Goal: Navigation & Orientation: Find specific page/section

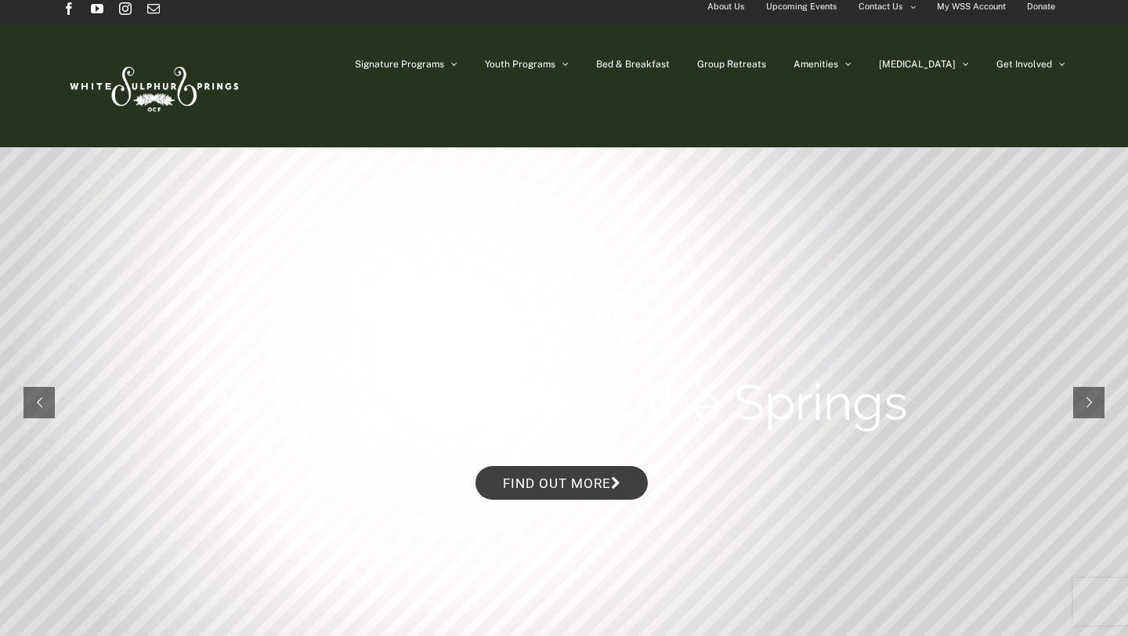
scroll to position [11, 0]
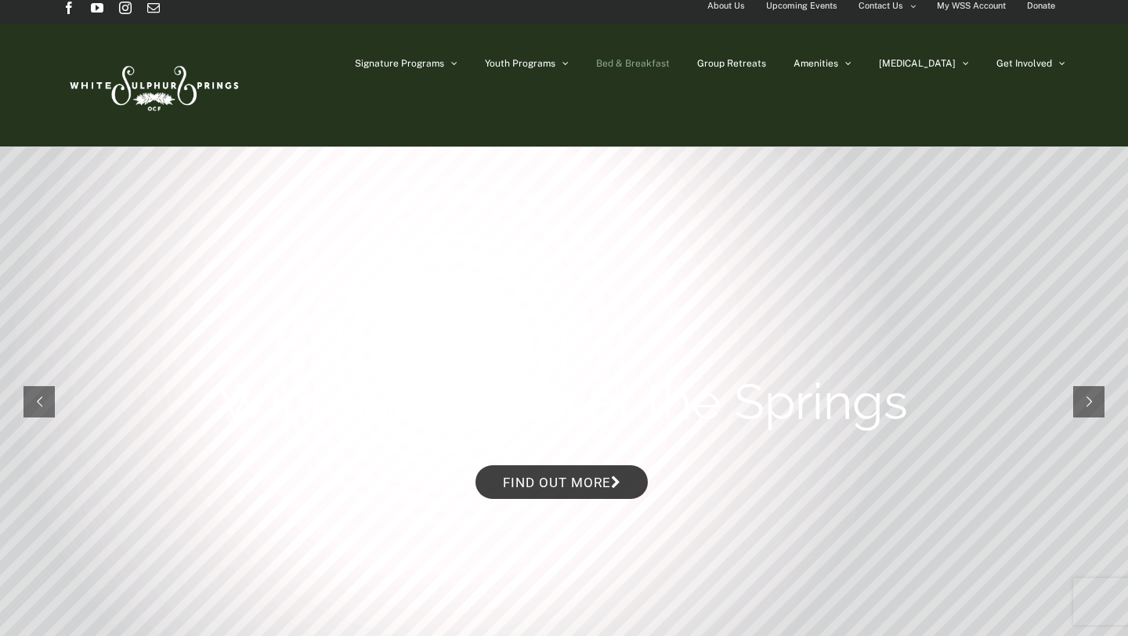
click at [670, 66] on span "Bed & Breakfast" at bounding box center [633, 63] width 74 height 9
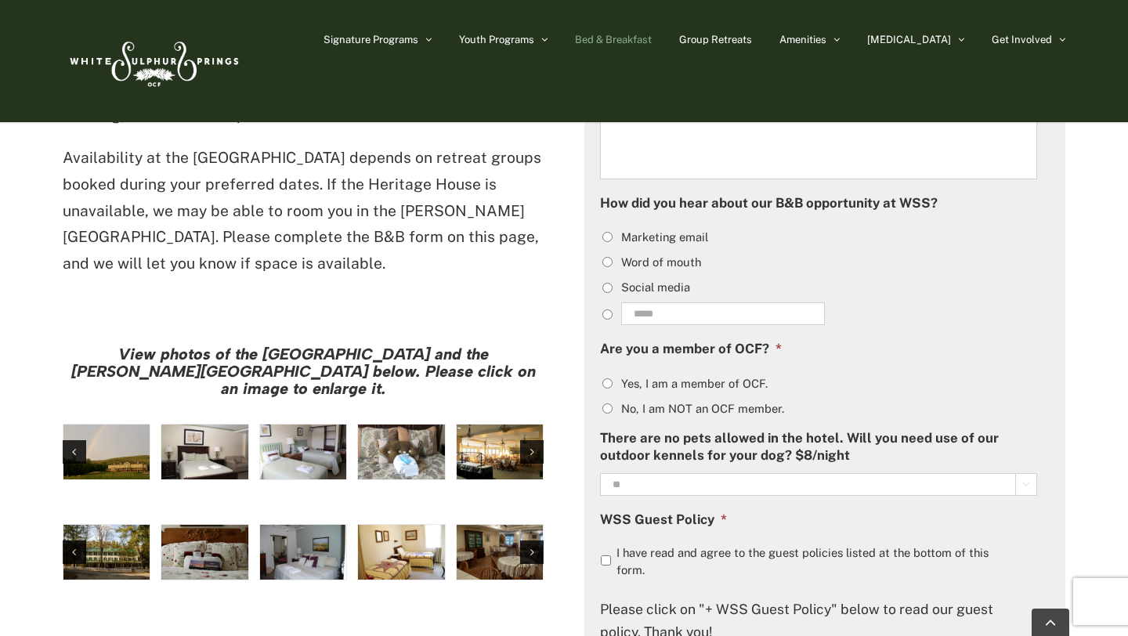
scroll to position [1178, 0]
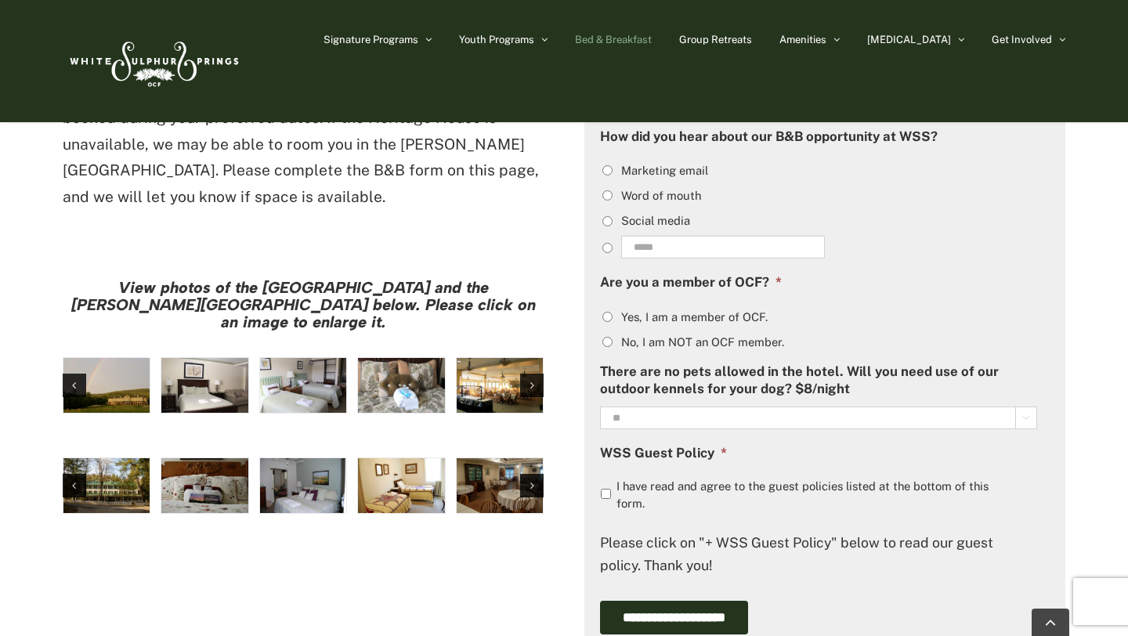
click at [128, 358] on img "large-heritage" at bounding box center [106, 385] width 86 height 55
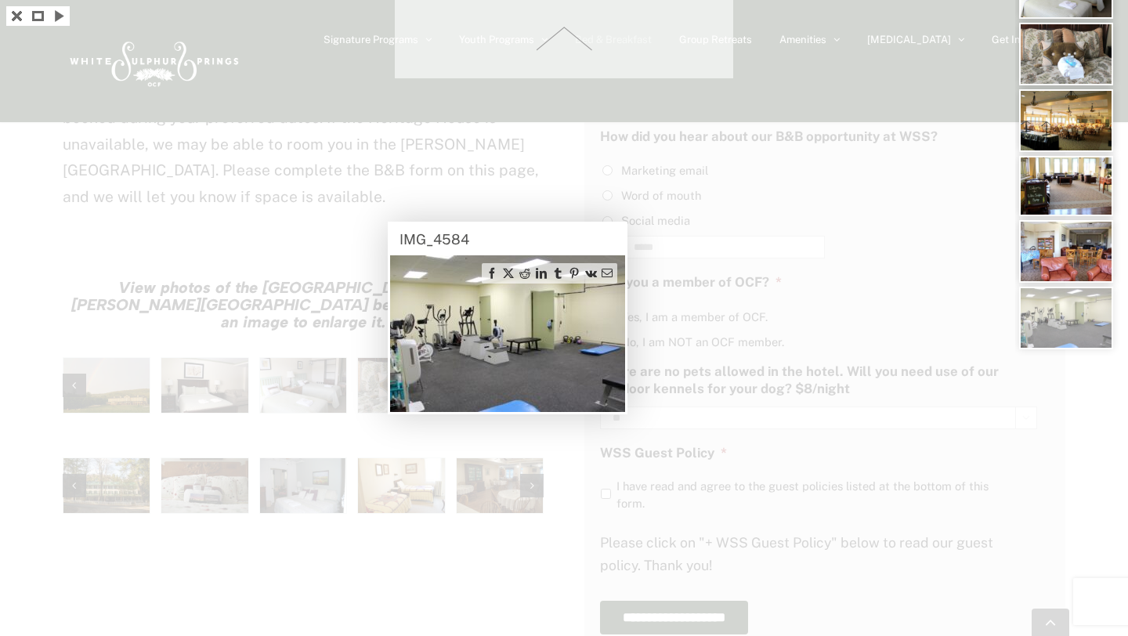
click at [154, 523] on div at bounding box center [564, 318] width 1128 height 636
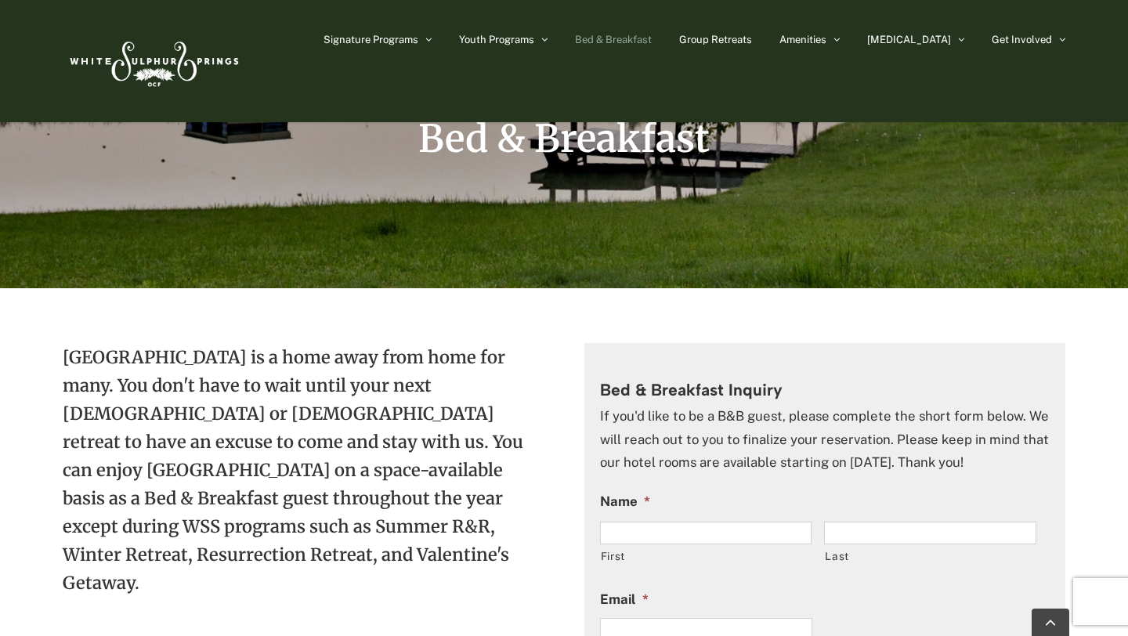
scroll to position [0, 0]
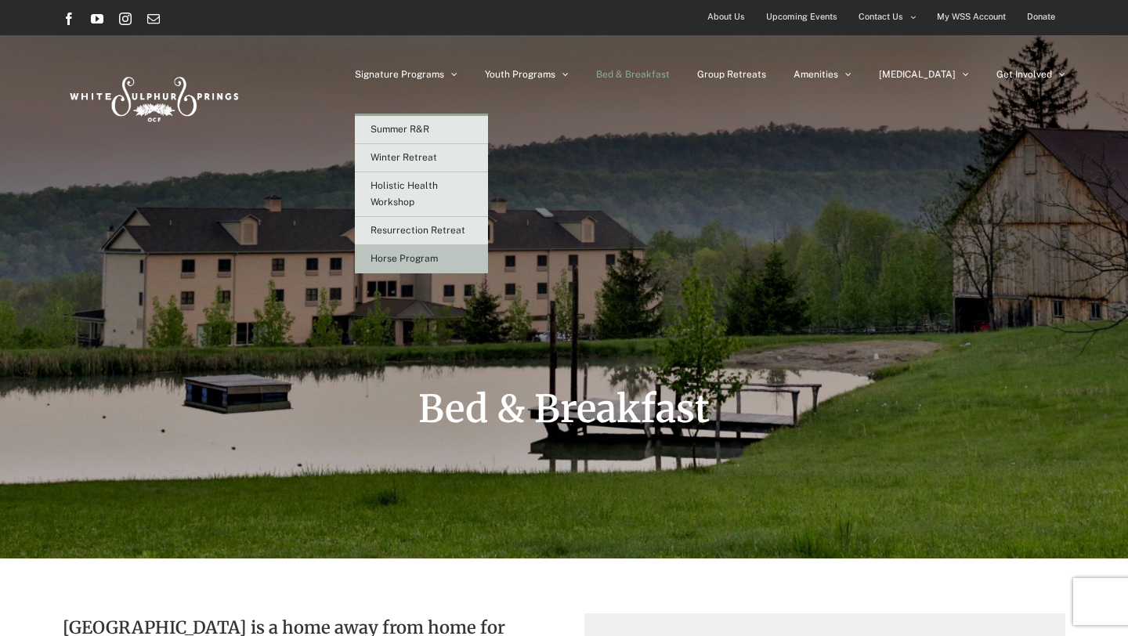
click at [476, 269] on link "Horse Program" at bounding box center [421, 259] width 133 height 28
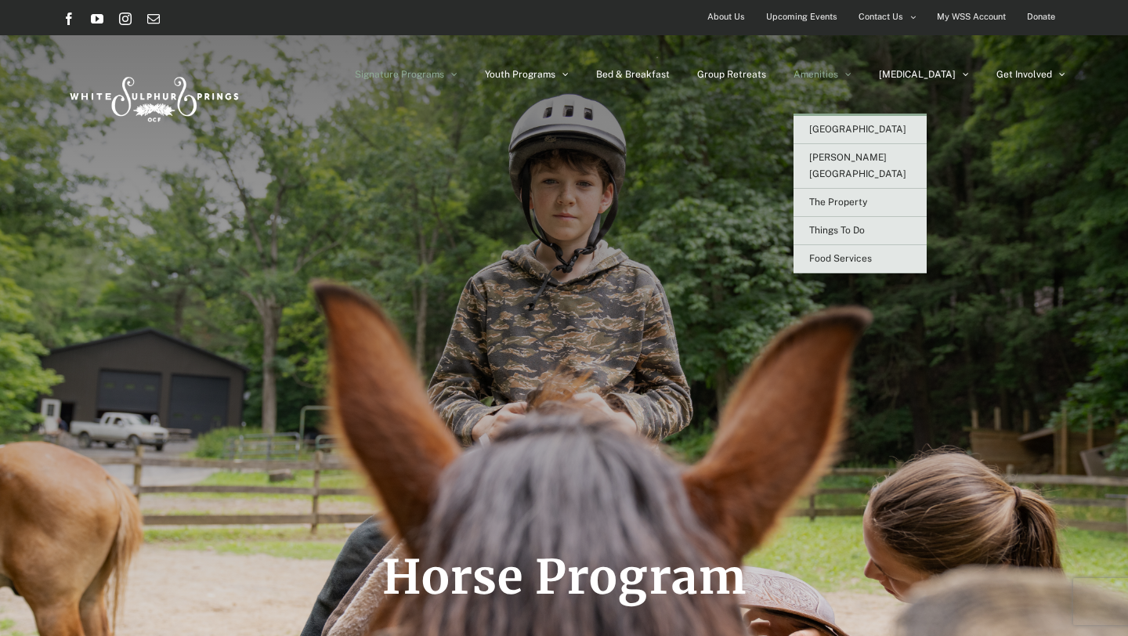
click at [838, 74] on span "Amenities" at bounding box center [816, 74] width 45 height 9
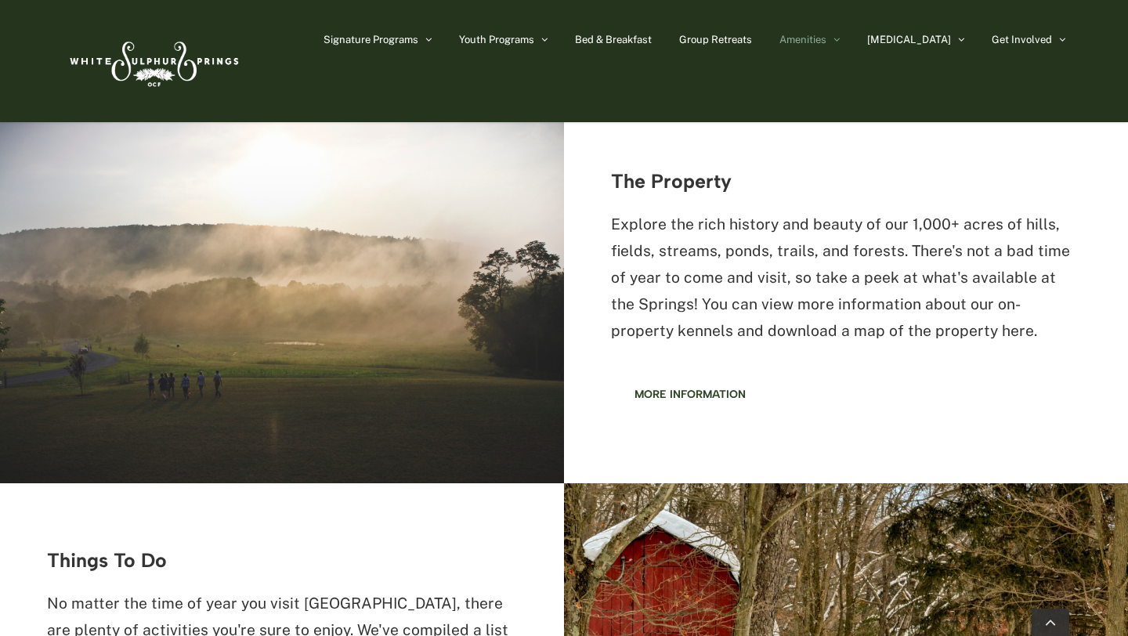
scroll to position [1325, 0]
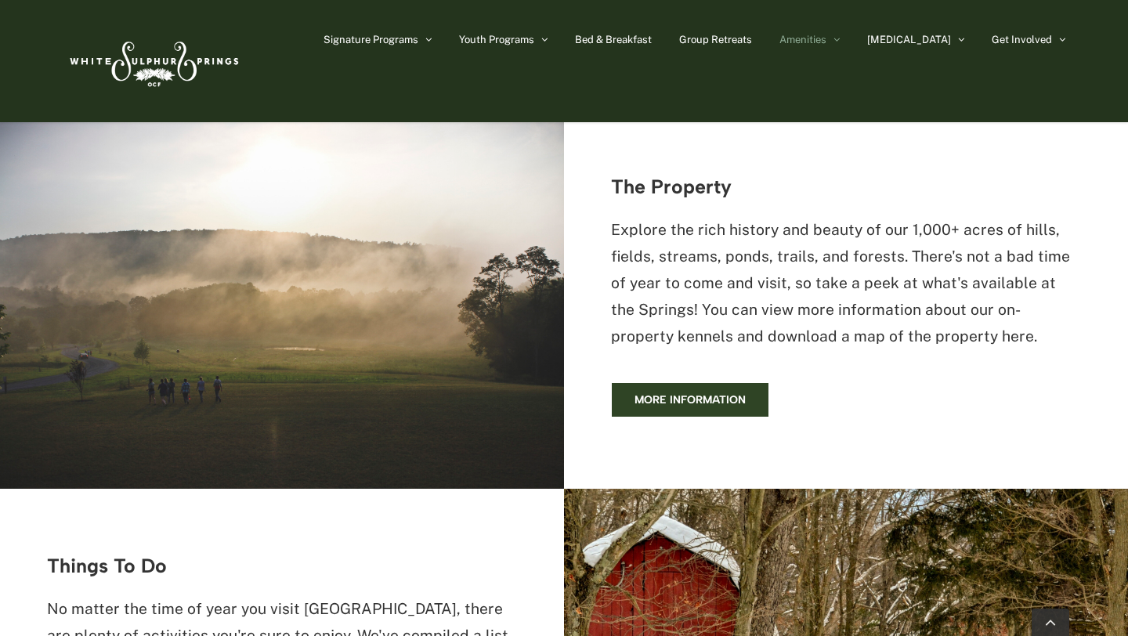
click at [665, 382] on link "More information" at bounding box center [690, 399] width 158 height 35
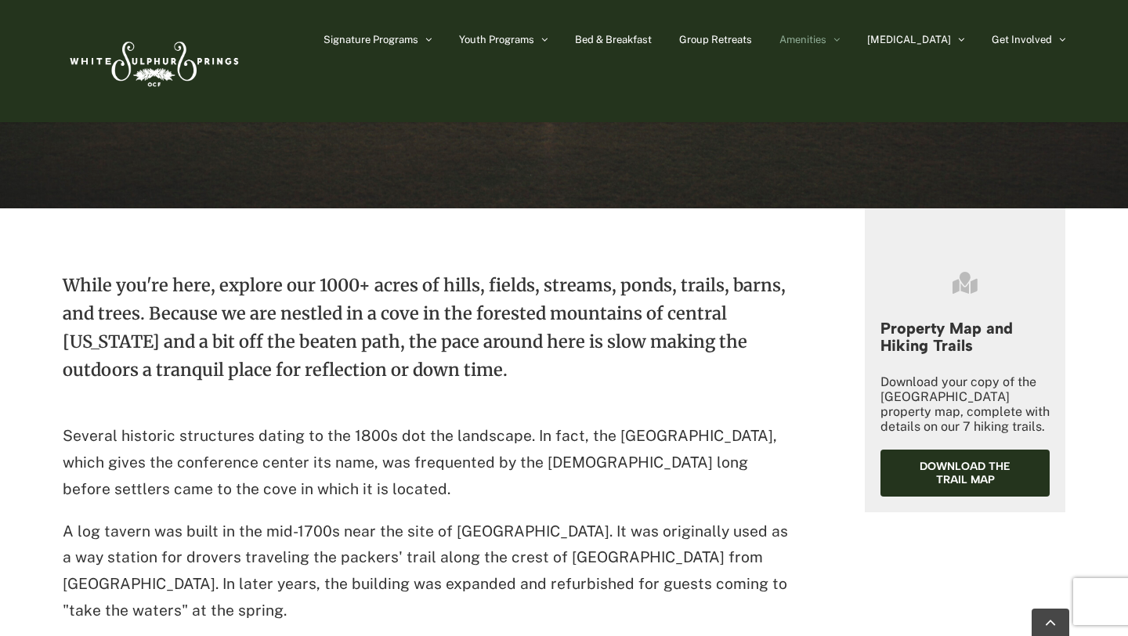
scroll to position [561, 0]
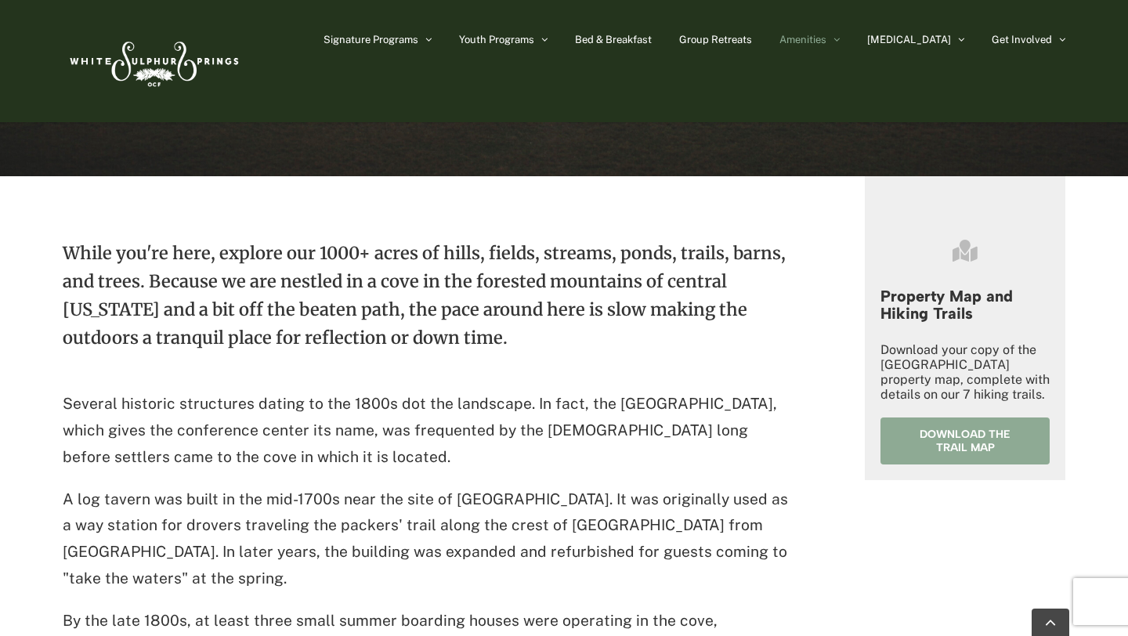
click at [971, 440] on span "Download the trail map" at bounding box center [965, 441] width 124 height 27
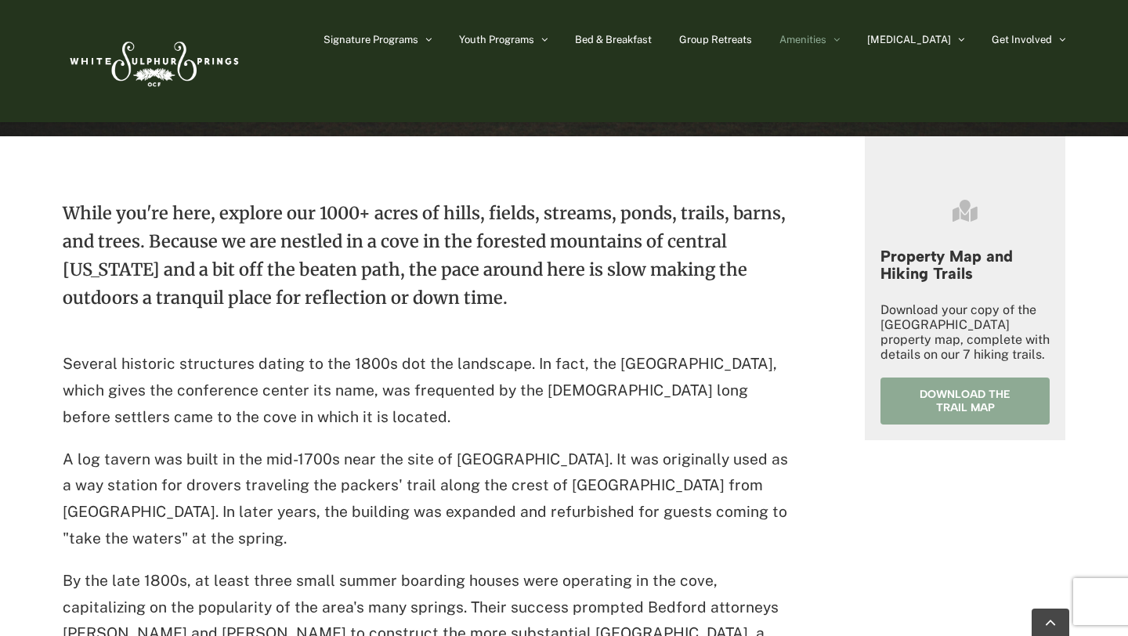
scroll to position [594, 0]
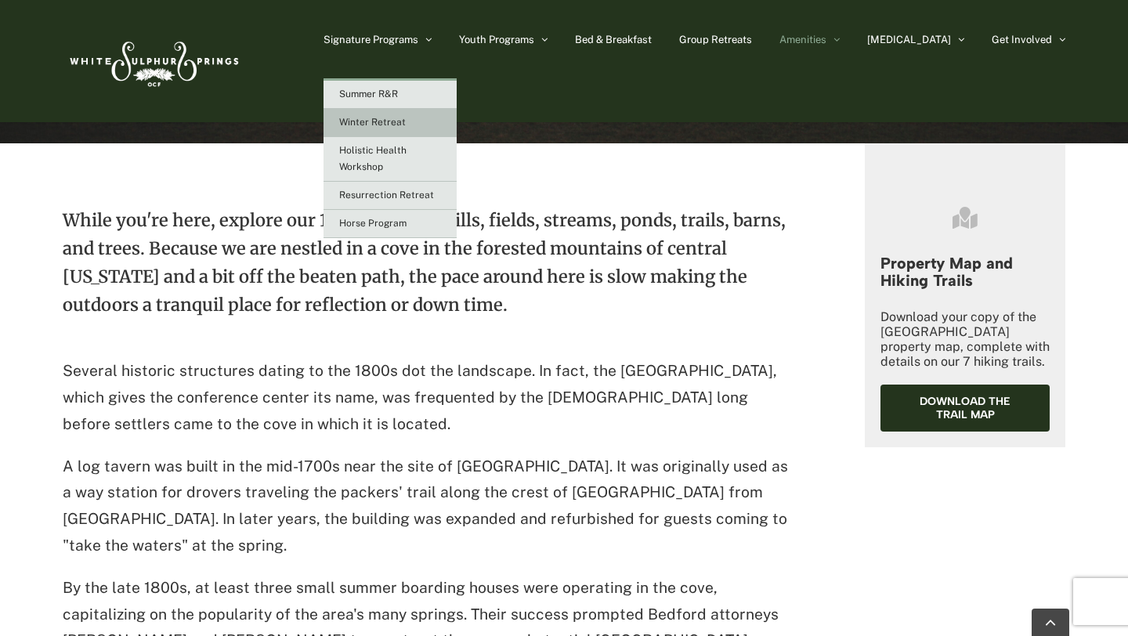
click at [430, 111] on link "Winter Retreat" at bounding box center [390, 123] width 133 height 28
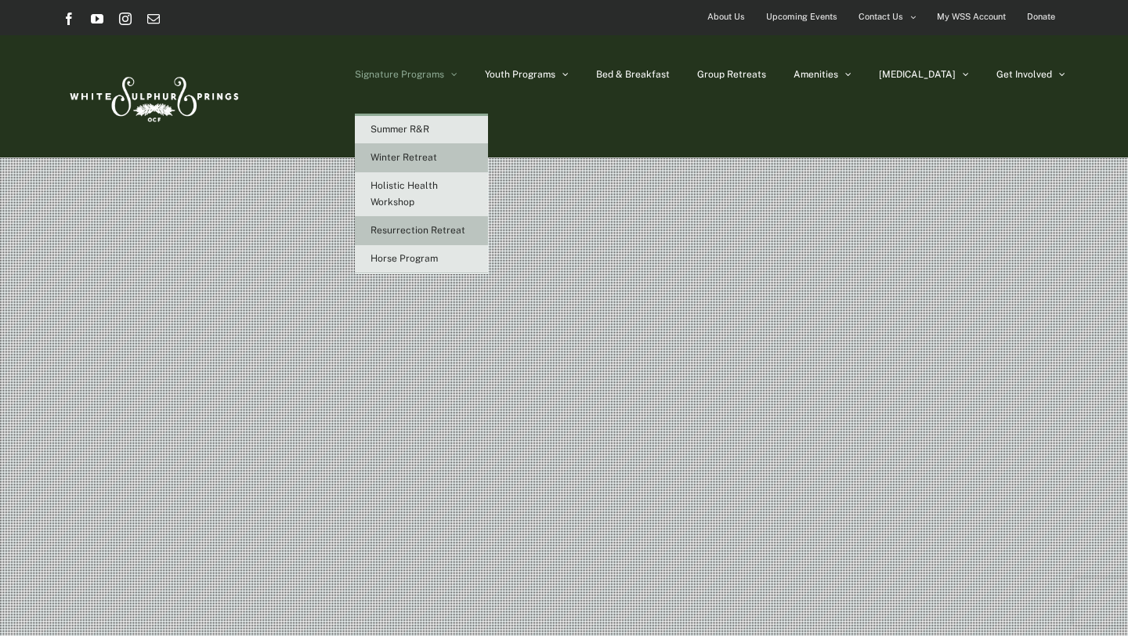
click at [465, 235] on span "Resurrection Retreat" at bounding box center [418, 230] width 95 height 11
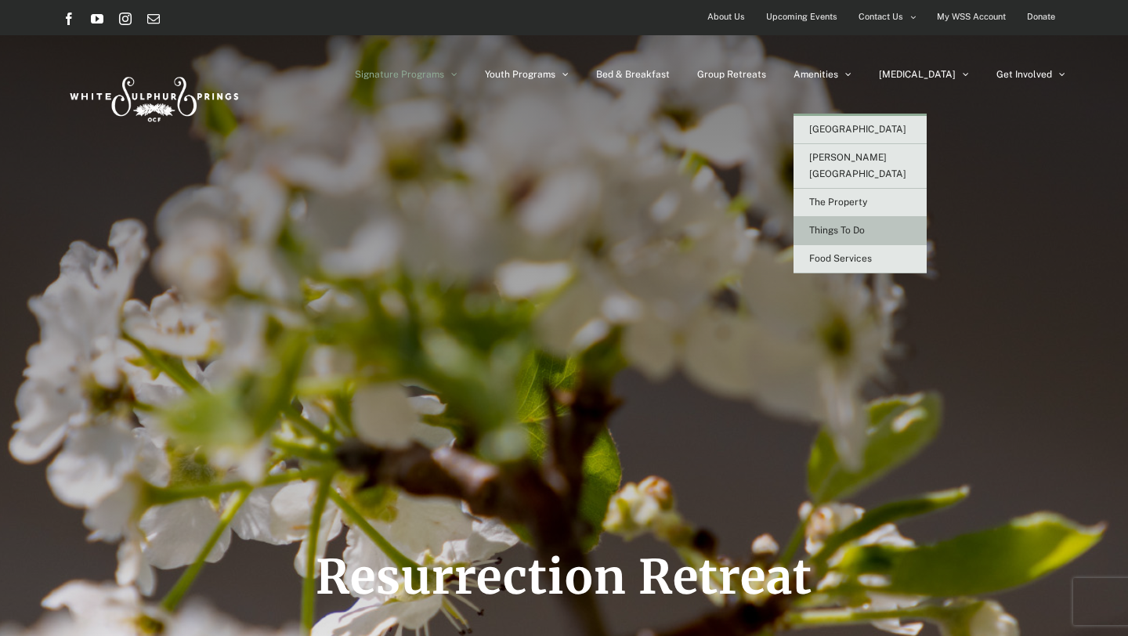
click at [865, 225] on span "Things To Do" at bounding box center [837, 230] width 56 height 11
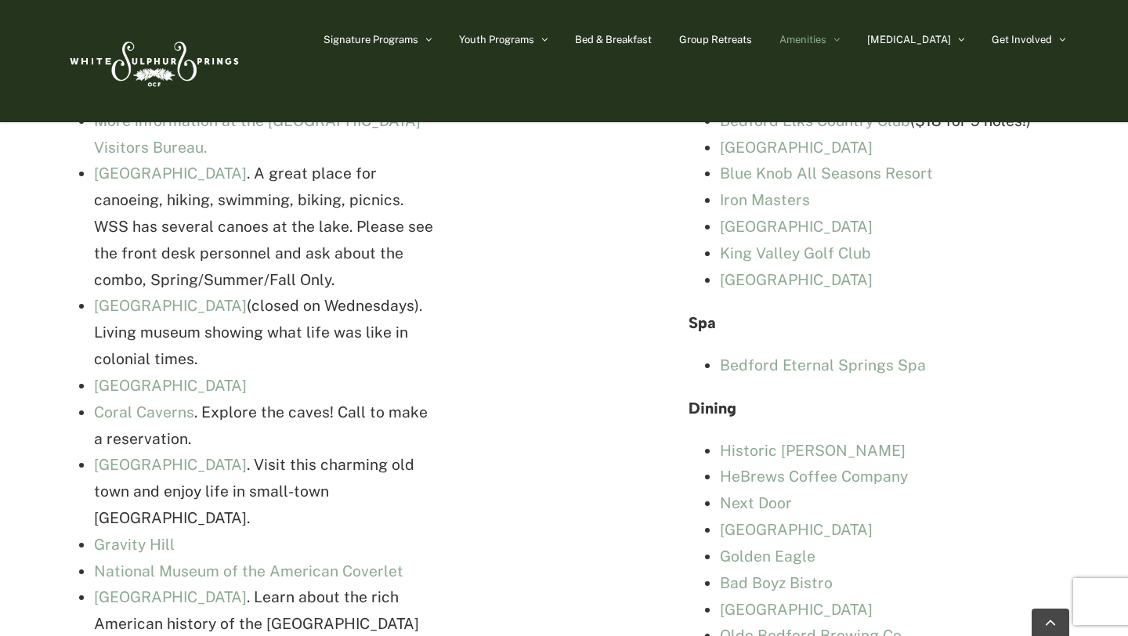
scroll to position [3681, 0]
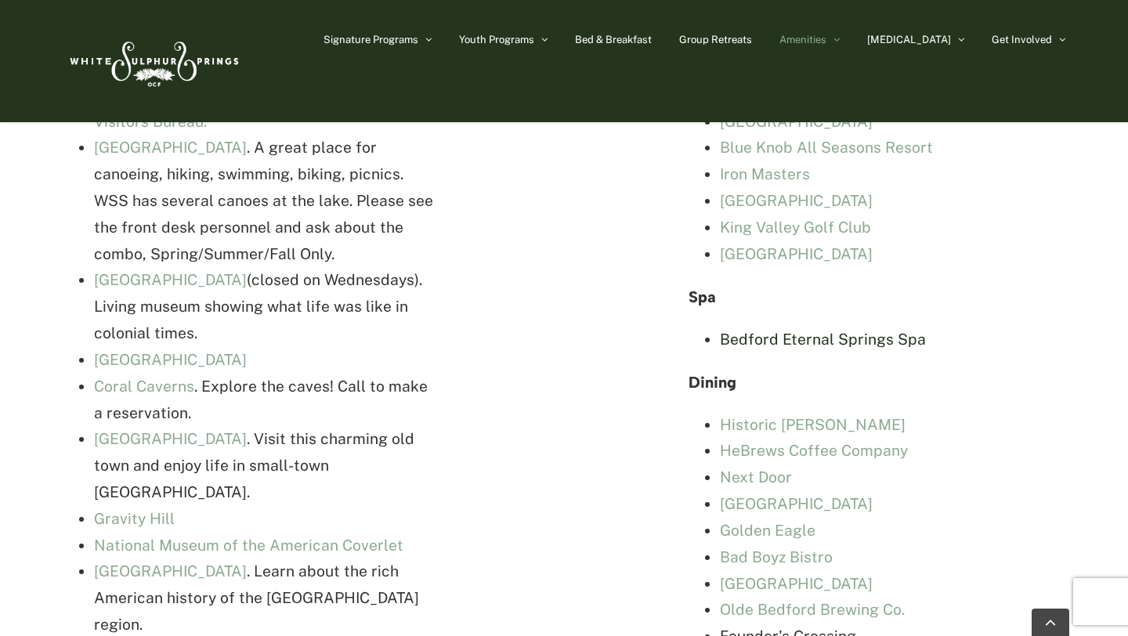
click at [882, 331] on link "Bedford Eternal Springs Spa" at bounding box center [823, 339] width 206 height 17
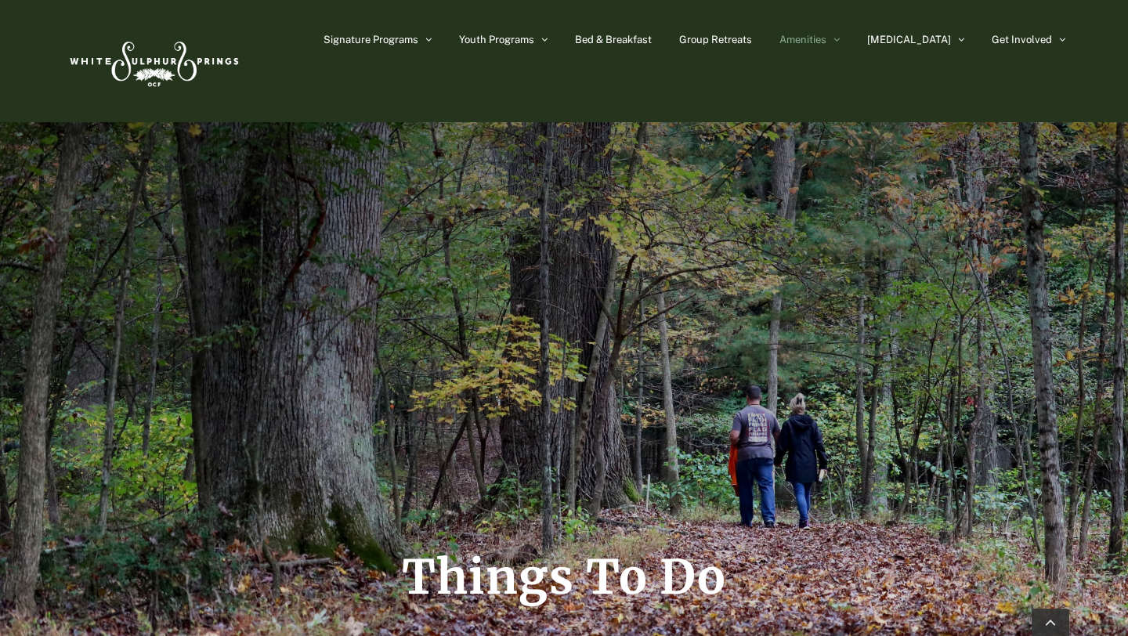
scroll to position [3681, 0]
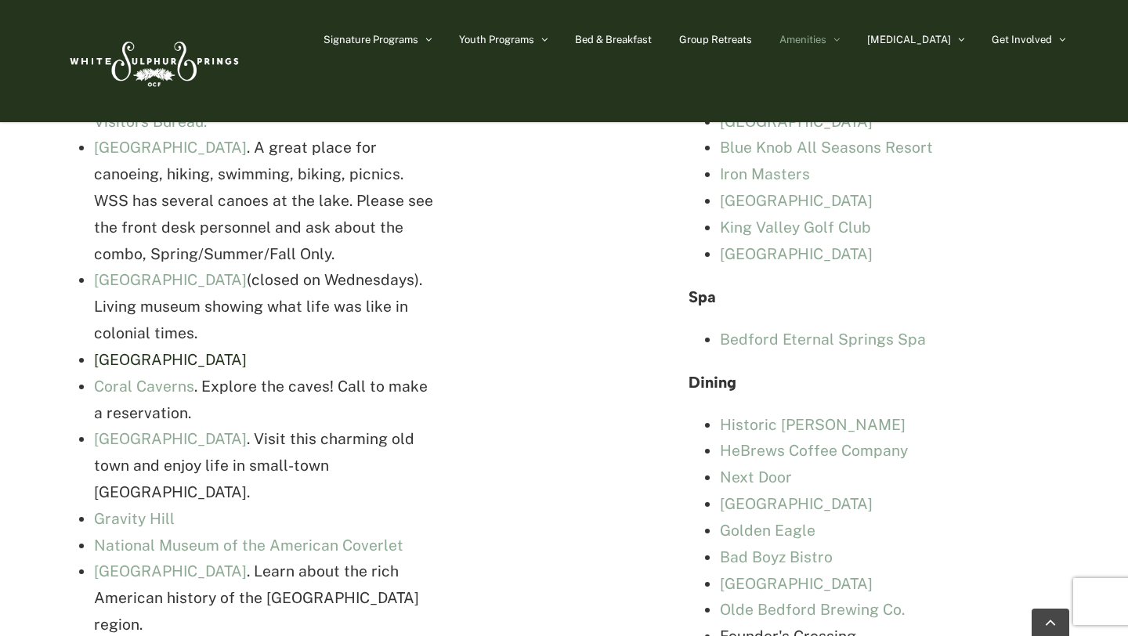
click at [138, 351] on link "[GEOGRAPHIC_DATA]" at bounding box center [170, 359] width 153 height 17
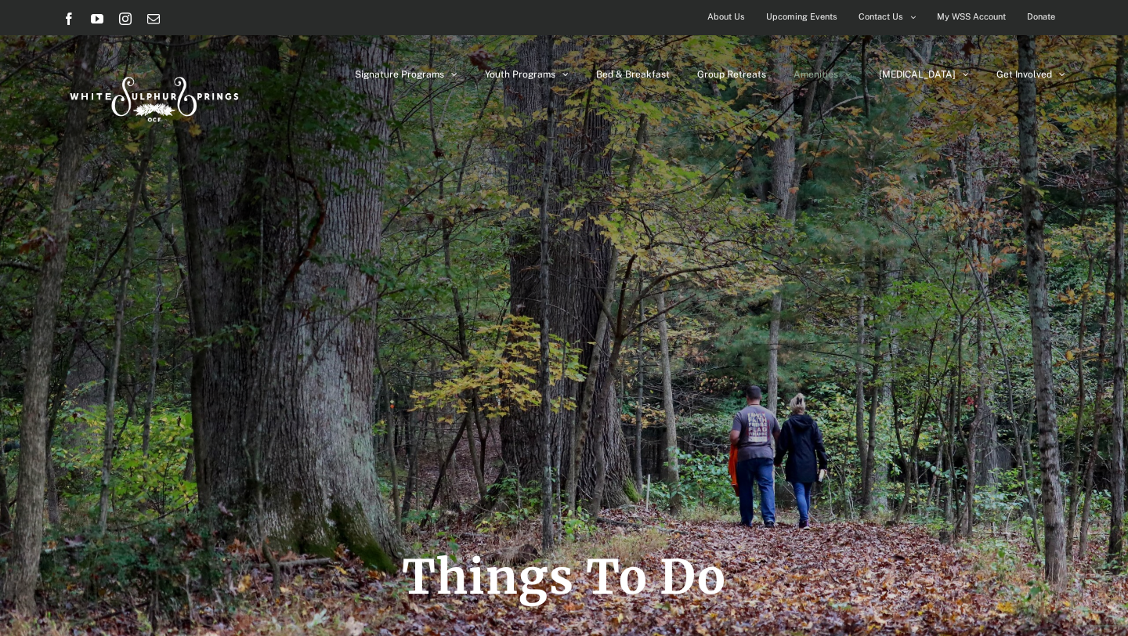
scroll to position [3681, 0]
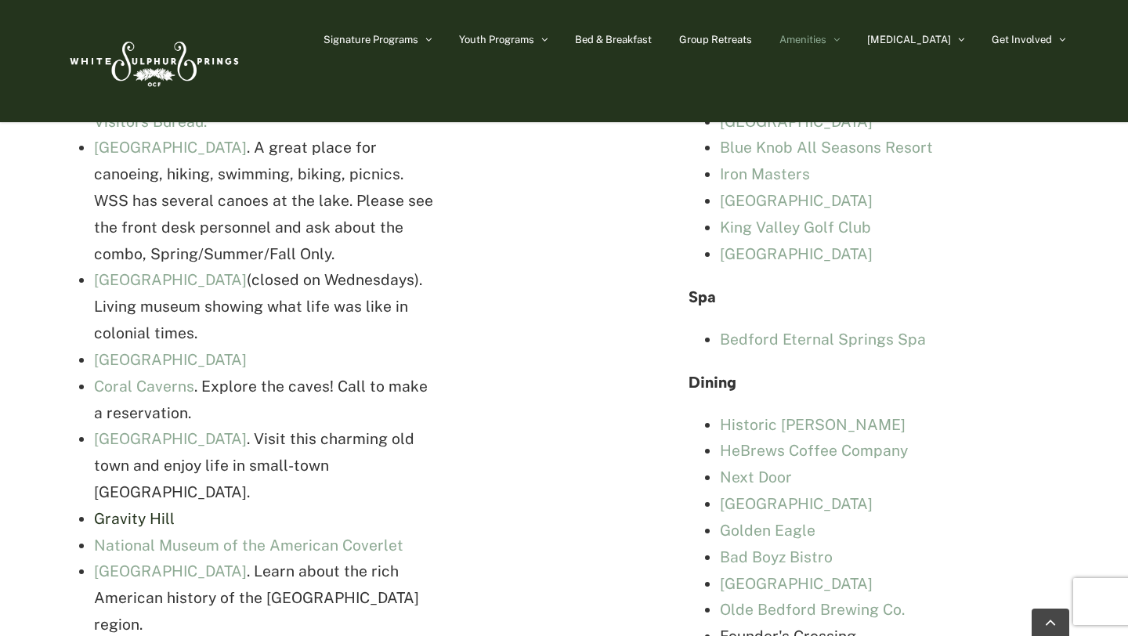
click at [136, 510] on link "Gravity Hill" at bounding box center [134, 518] width 81 height 17
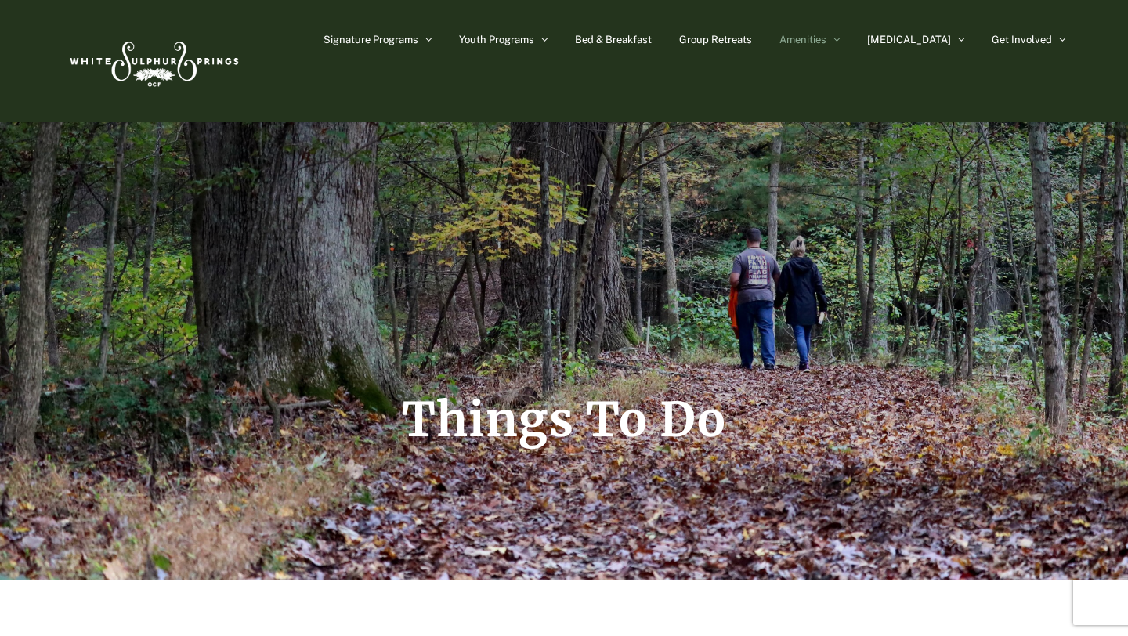
scroll to position [0, 0]
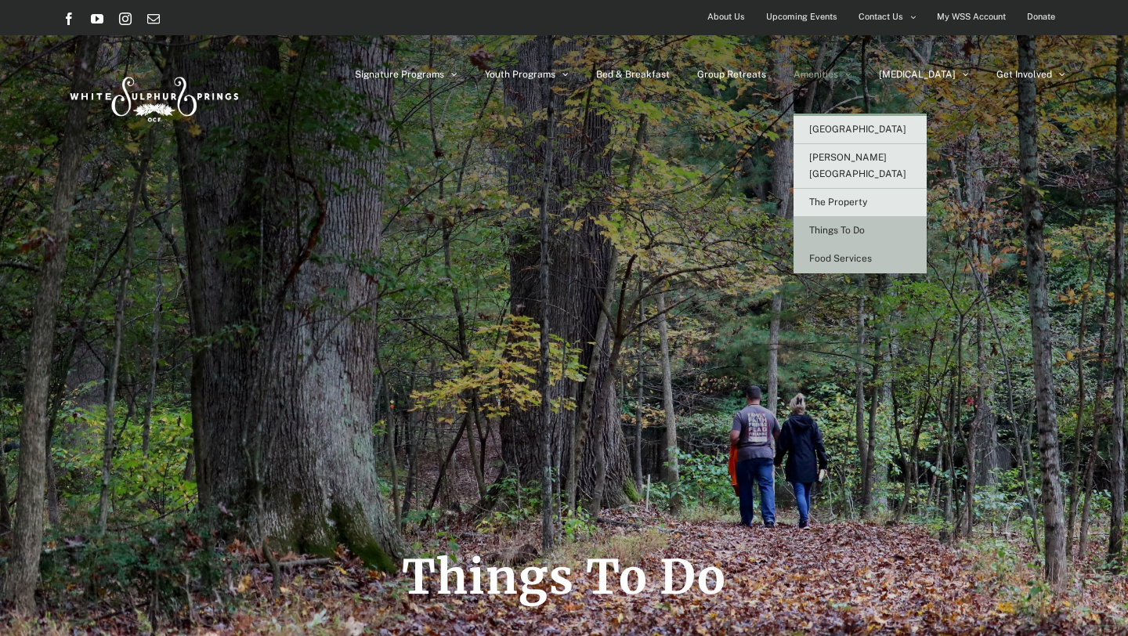
click at [872, 253] on span "Food Services" at bounding box center [840, 258] width 63 height 11
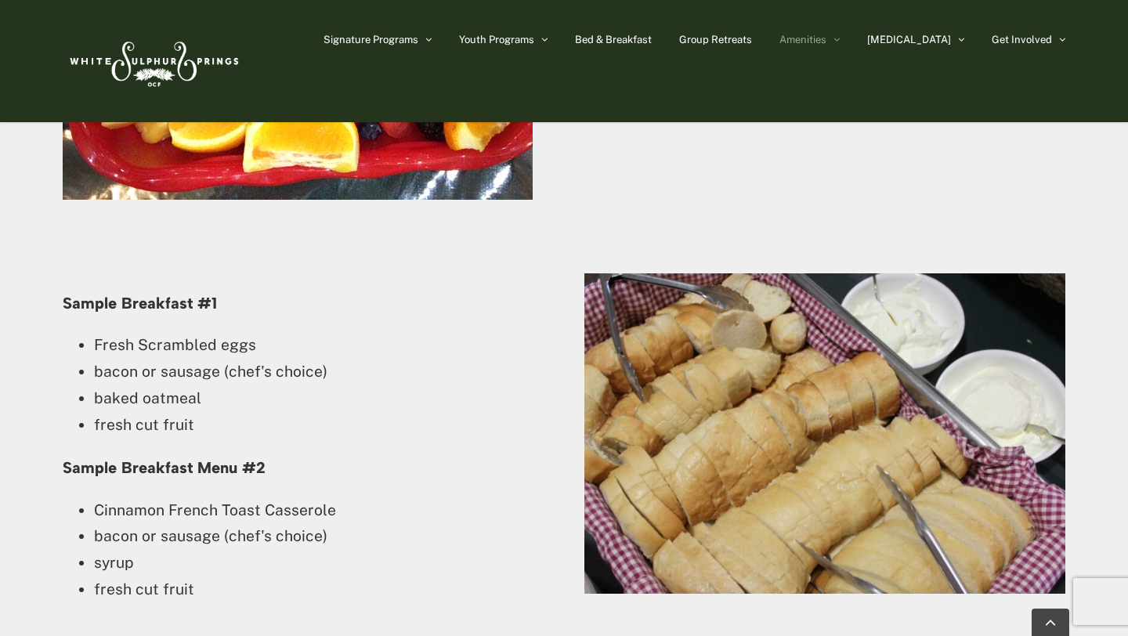
scroll to position [2294, 0]
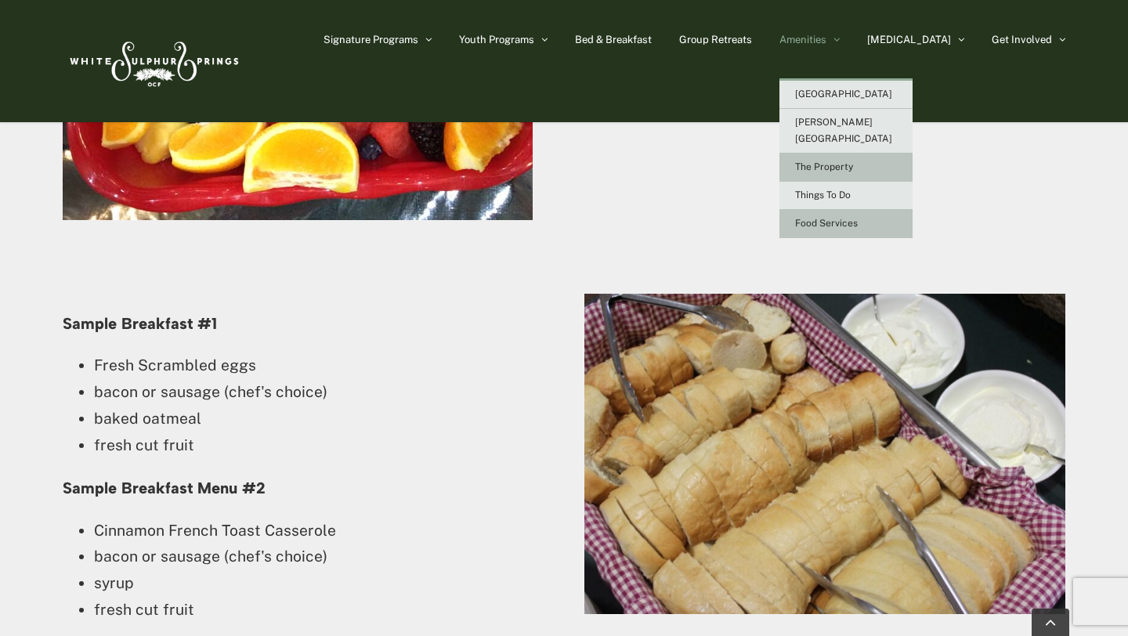
click at [853, 161] on span "The Property" at bounding box center [824, 166] width 58 height 11
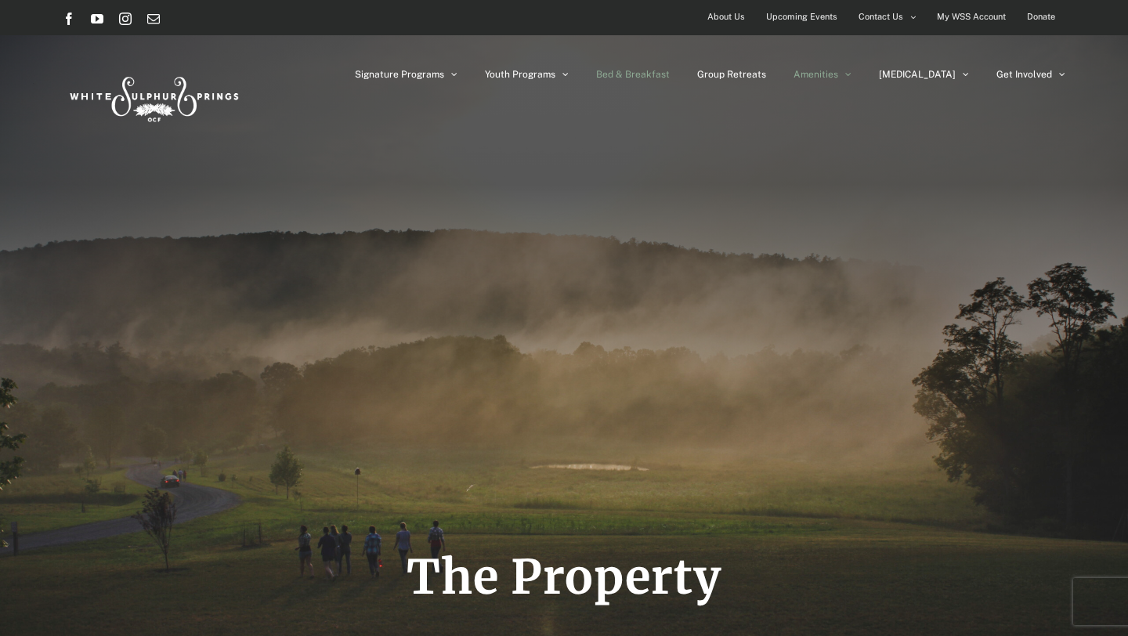
click at [670, 74] on span "Bed & Breakfast" at bounding box center [633, 74] width 74 height 9
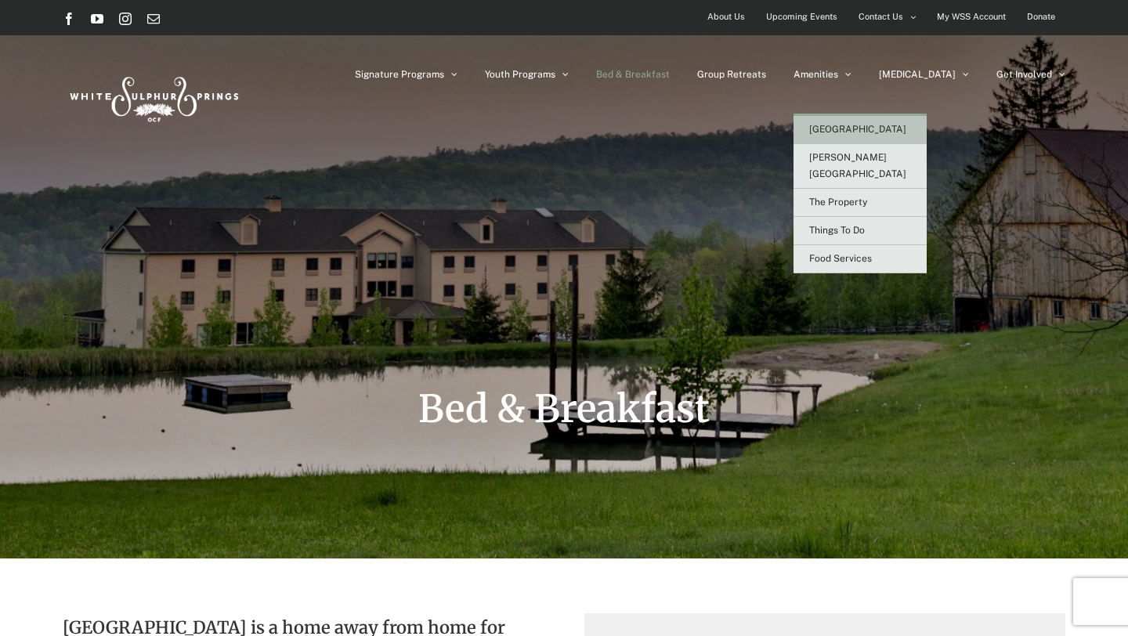
click at [876, 129] on span "[GEOGRAPHIC_DATA]" at bounding box center [857, 129] width 97 height 11
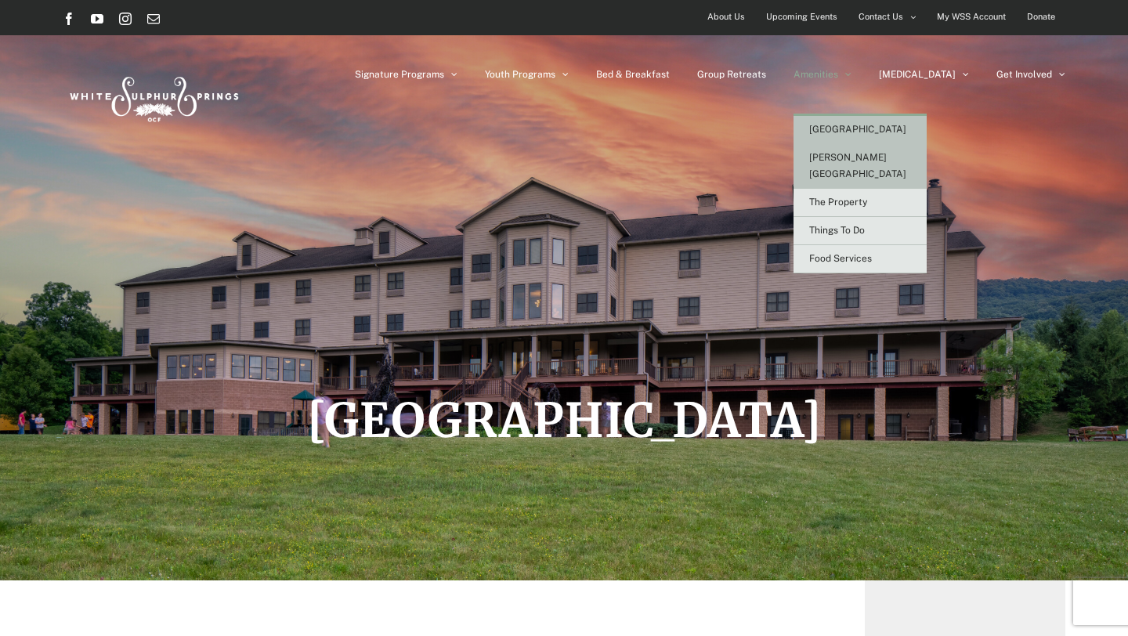
click at [889, 148] on link "[PERSON_NAME][GEOGRAPHIC_DATA]" at bounding box center [860, 166] width 133 height 45
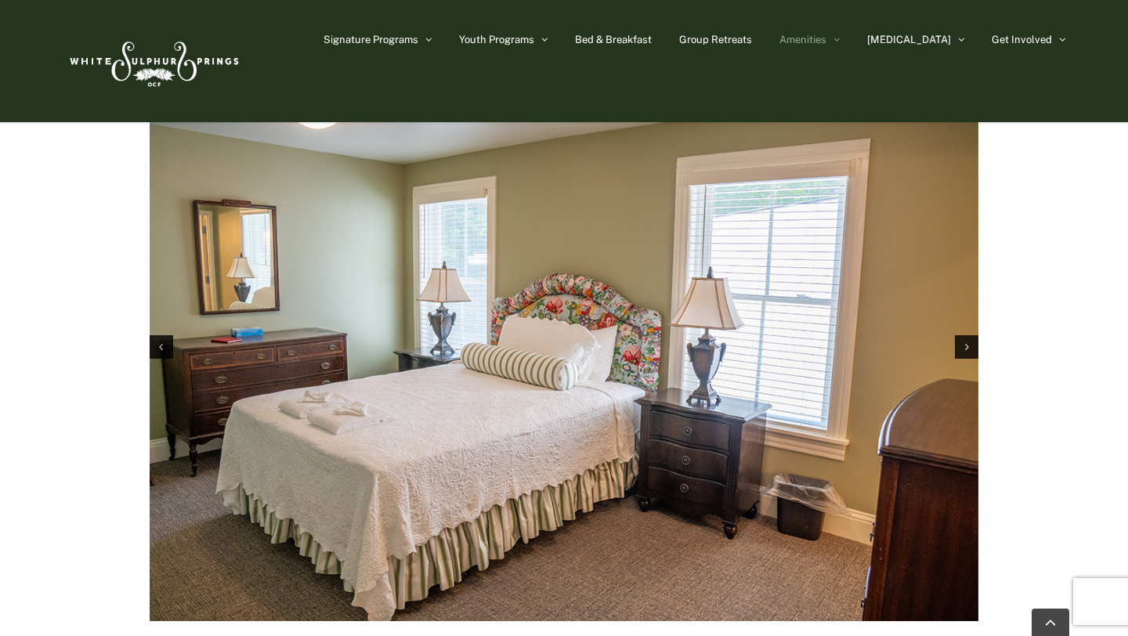
scroll to position [2453, 0]
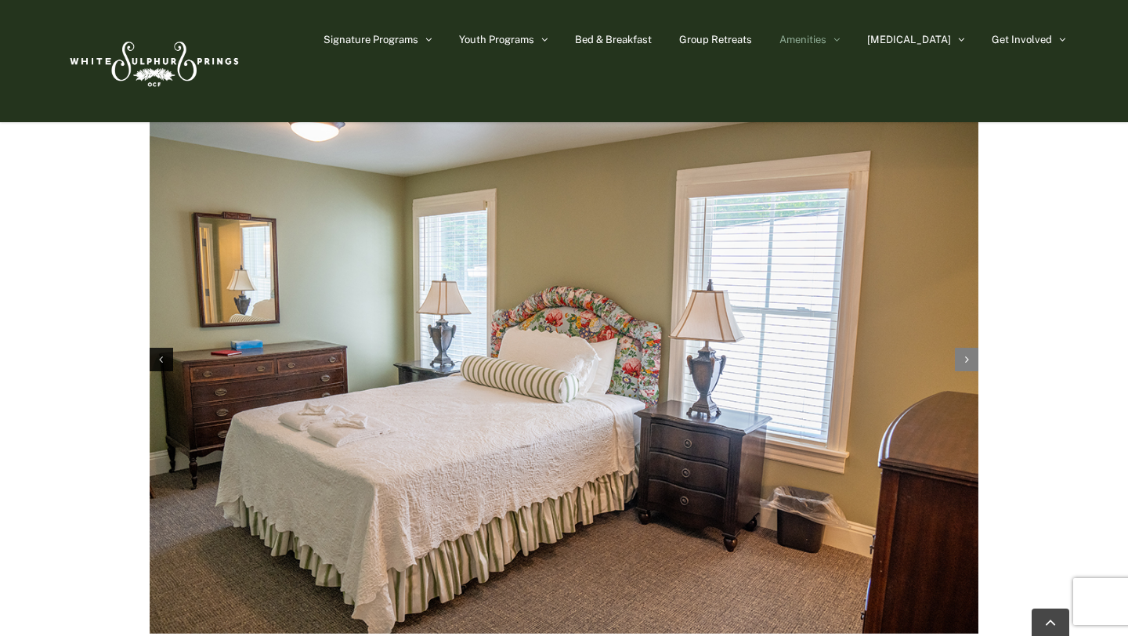
click at [967, 354] on icon "Next slide" at bounding box center [967, 359] width 4 height 11
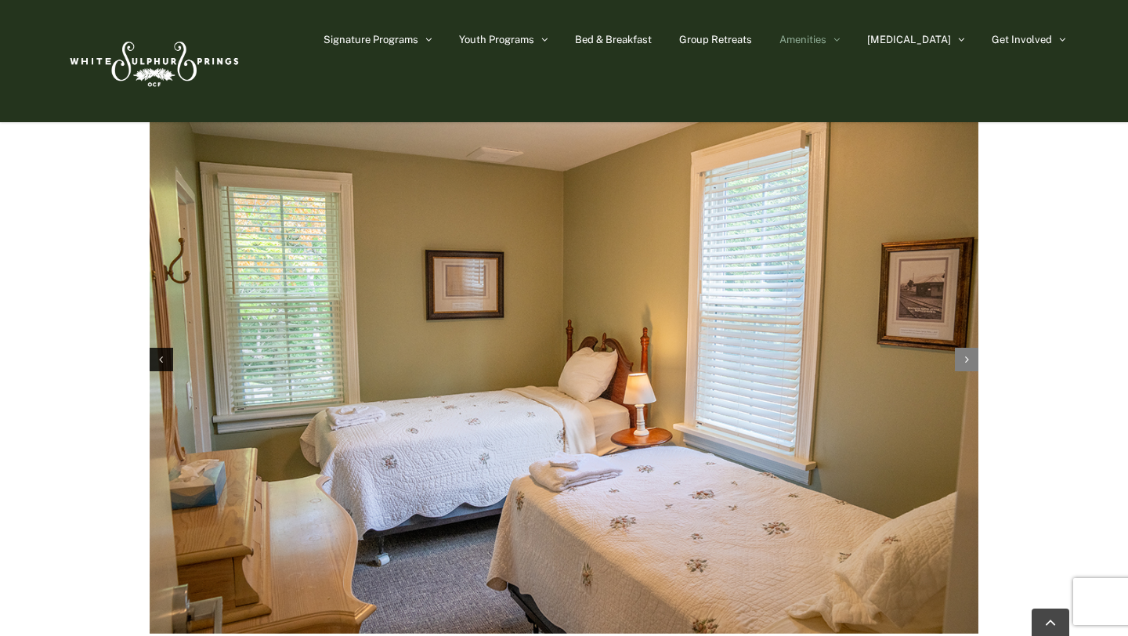
click at [967, 354] on icon "Next slide" at bounding box center [967, 359] width 4 height 11
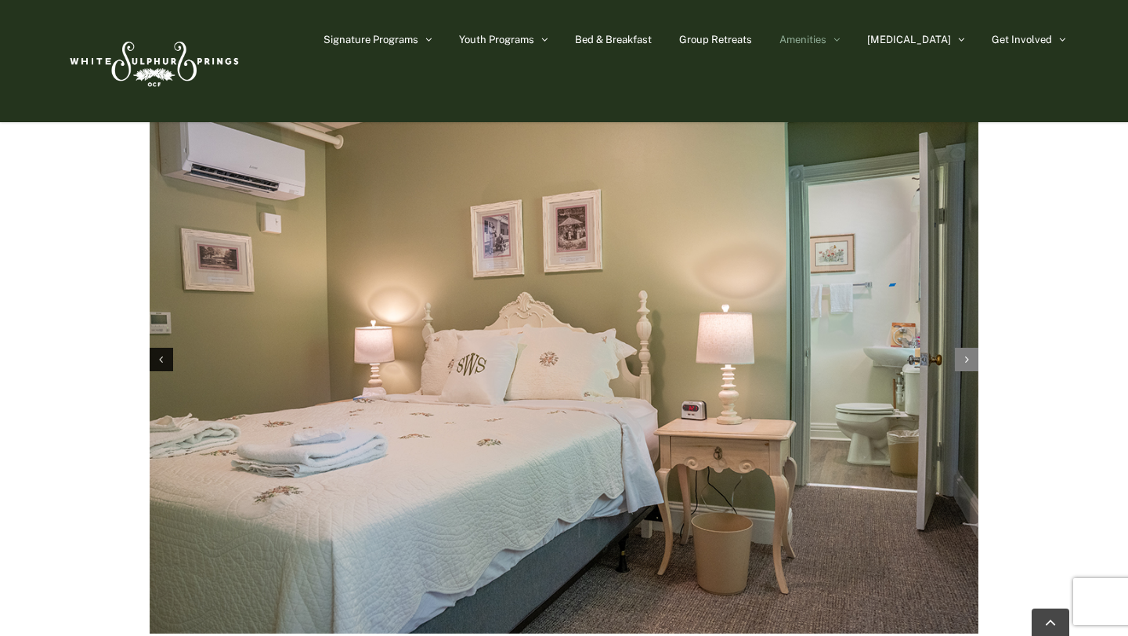
click at [967, 354] on icon "Next slide" at bounding box center [967, 359] width 4 height 11
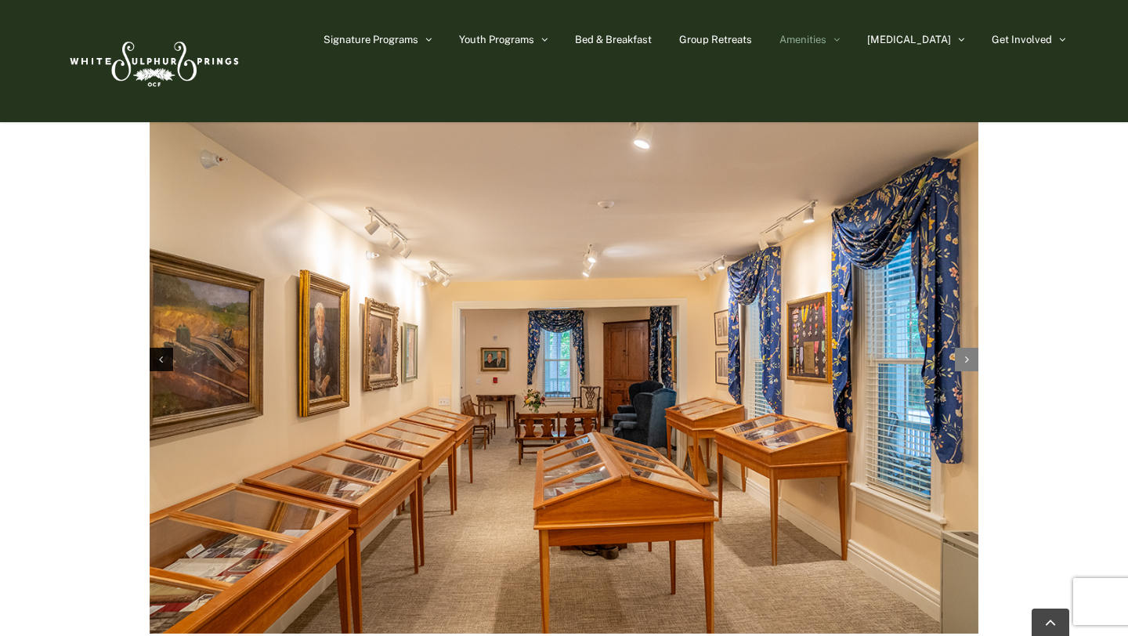
click at [967, 354] on icon "Next slide" at bounding box center [967, 359] width 4 height 11
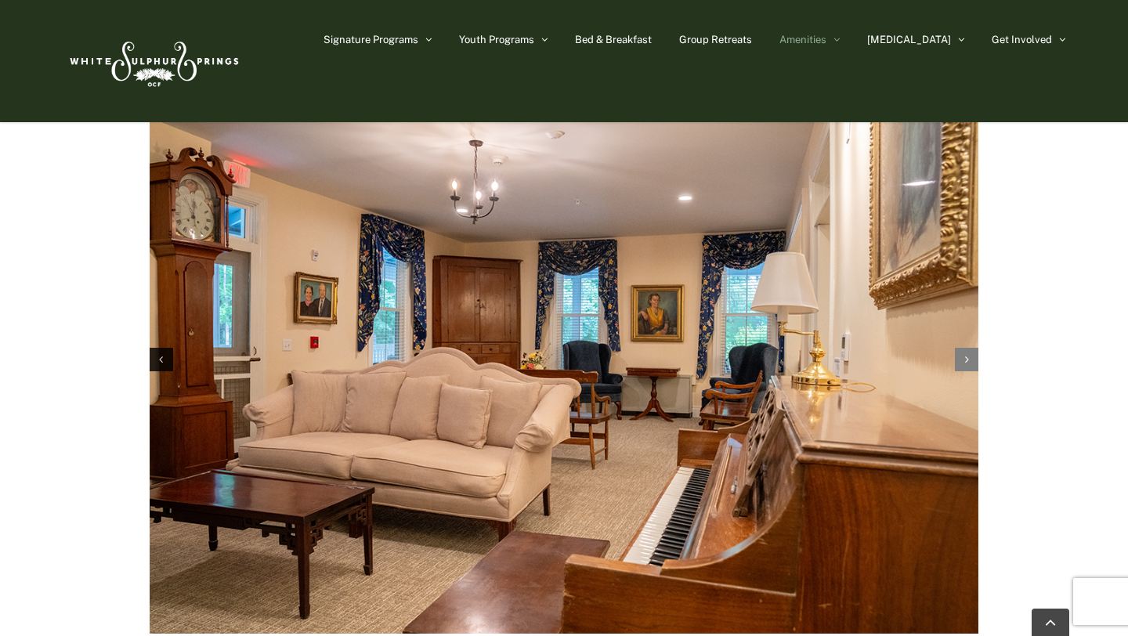
click at [967, 354] on icon "Next slide" at bounding box center [967, 359] width 4 height 11
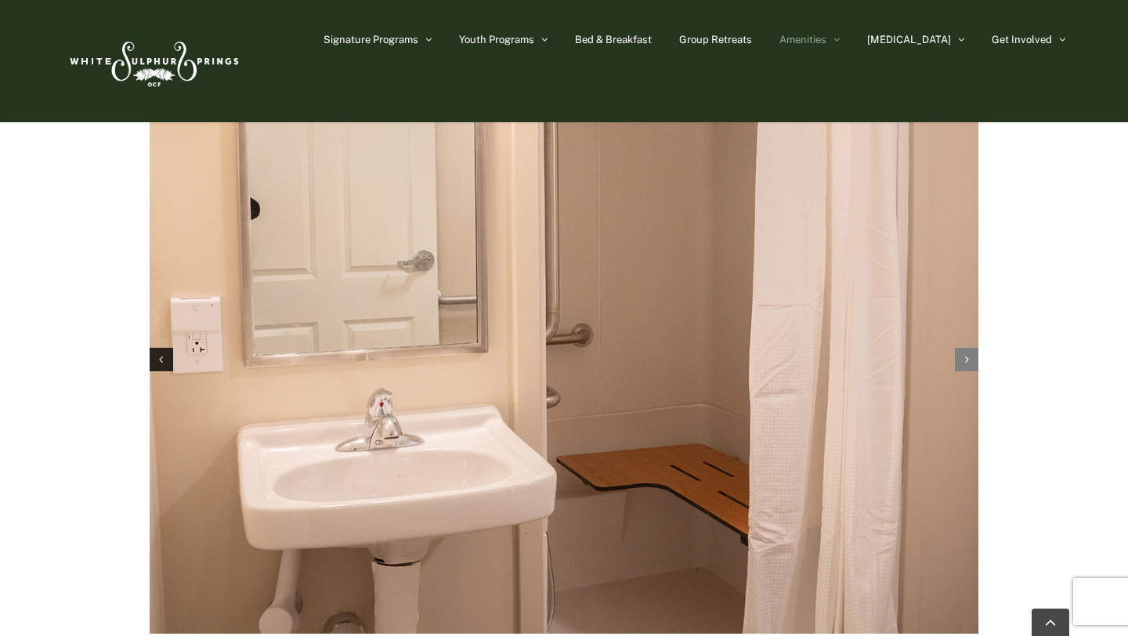
click at [967, 354] on icon "Next slide" at bounding box center [967, 359] width 4 height 11
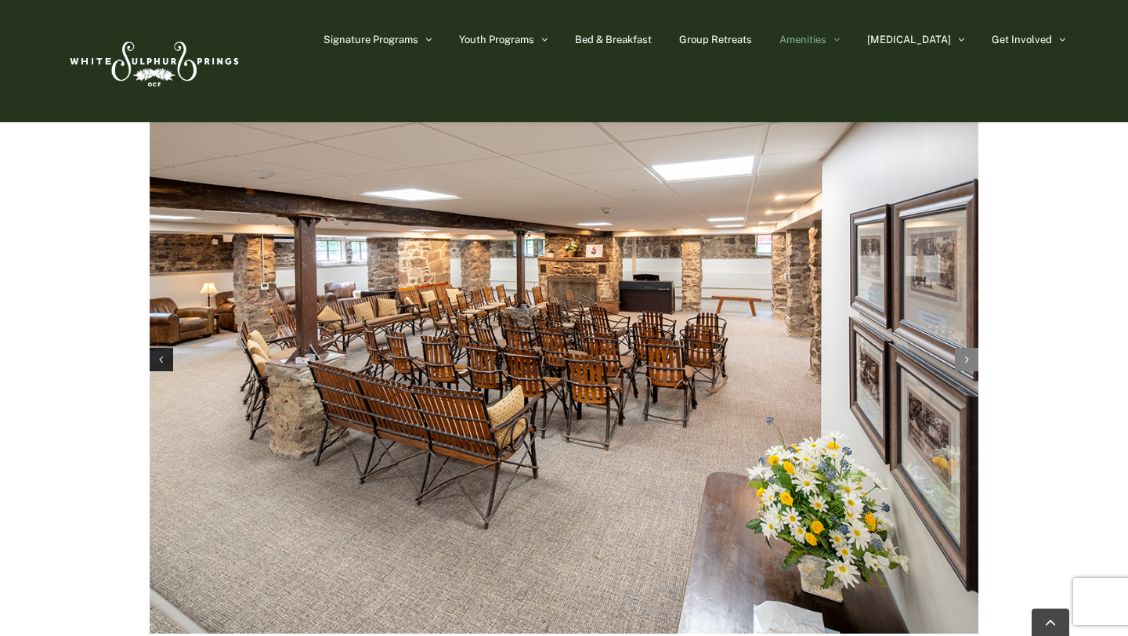
click at [967, 354] on icon "Next slide" at bounding box center [967, 359] width 4 height 11
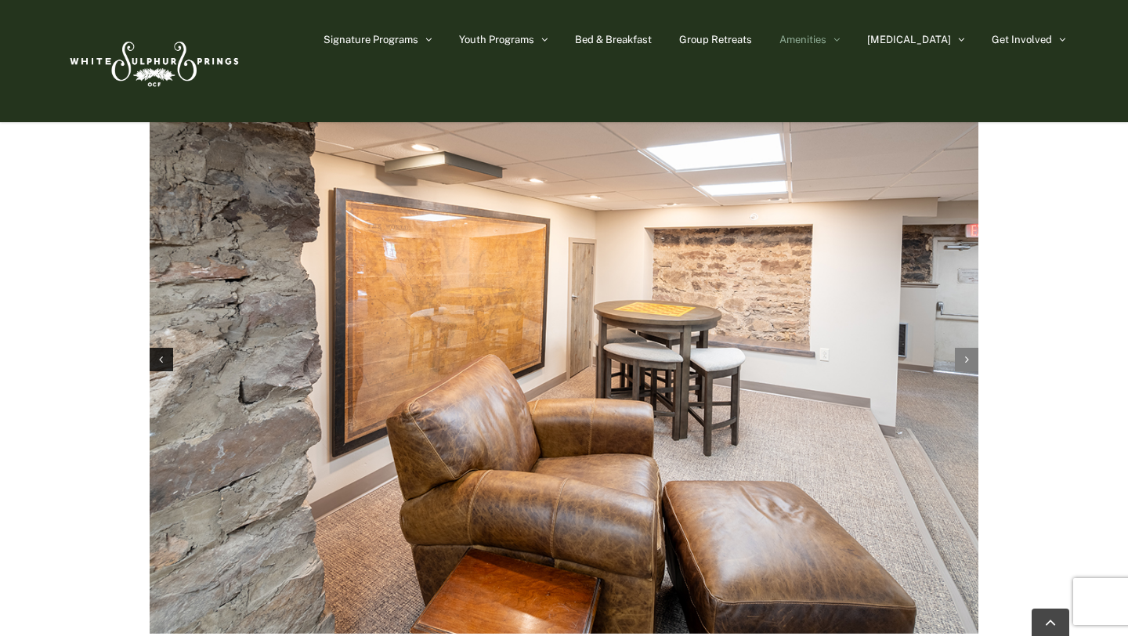
click at [967, 354] on icon "Next slide" at bounding box center [967, 359] width 4 height 11
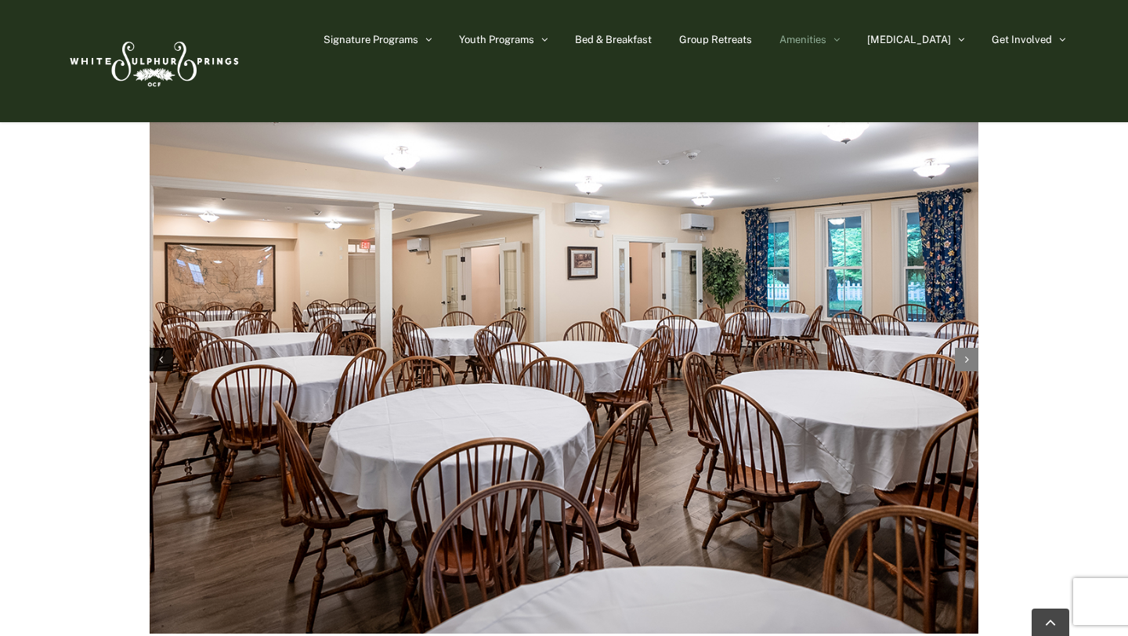
click at [967, 354] on icon "Next slide" at bounding box center [967, 359] width 4 height 11
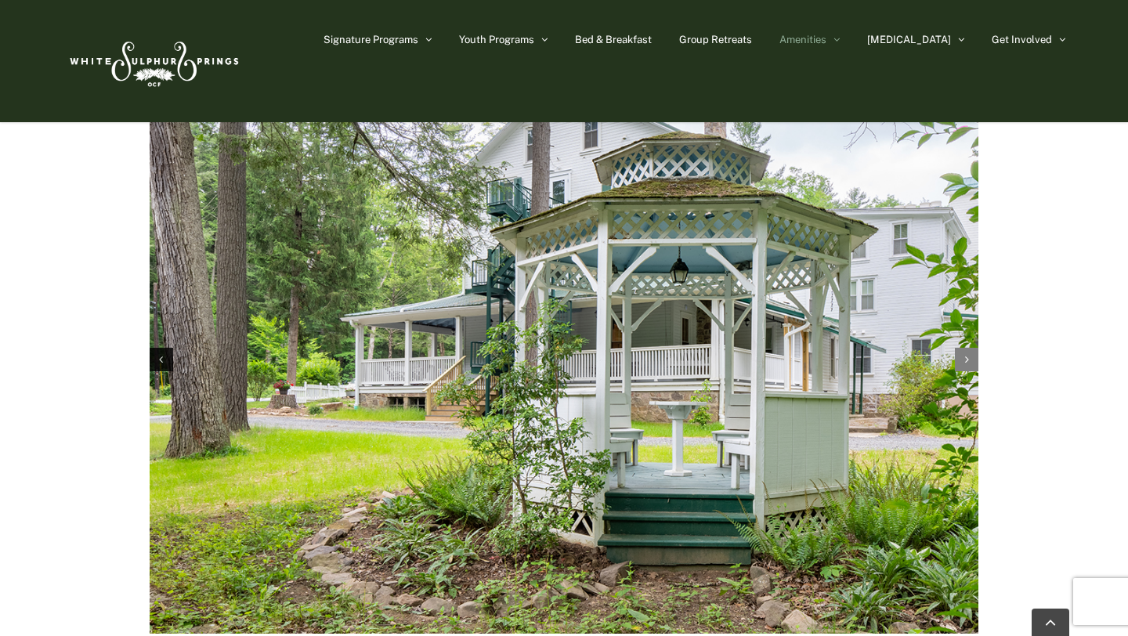
click at [967, 354] on icon "Next slide" at bounding box center [967, 359] width 4 height 11
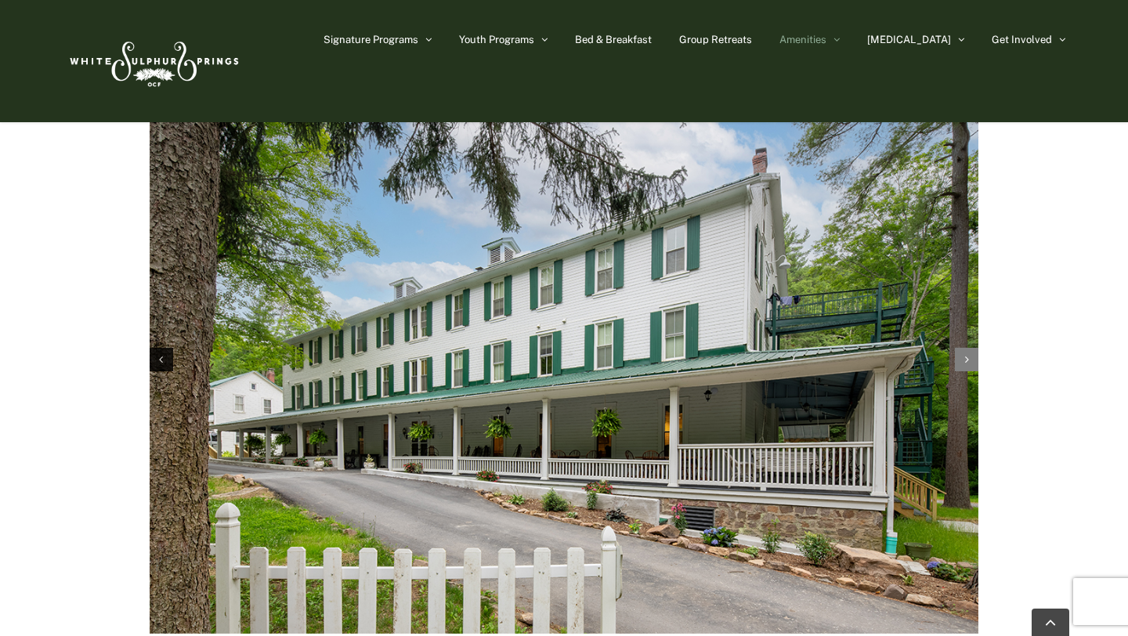
click at [967, 354] on icon "Next slide" at bounding box center [967, 359] width 4 height 11
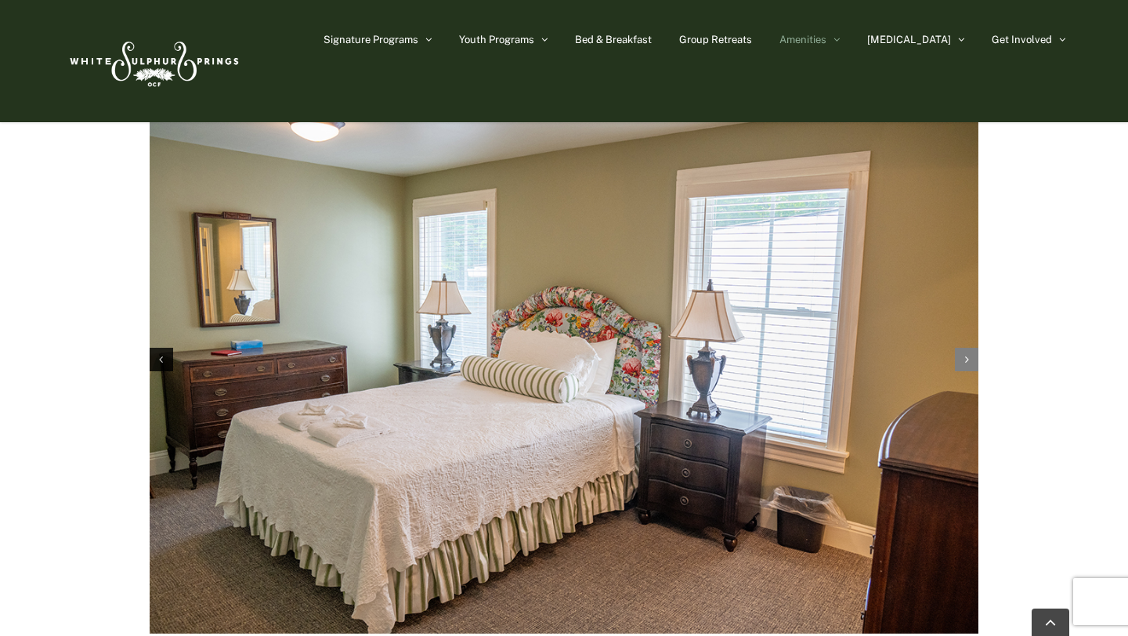
click at [967, 354] on icon "Next slide" at bounding box center [967, 359] width 4 height 11
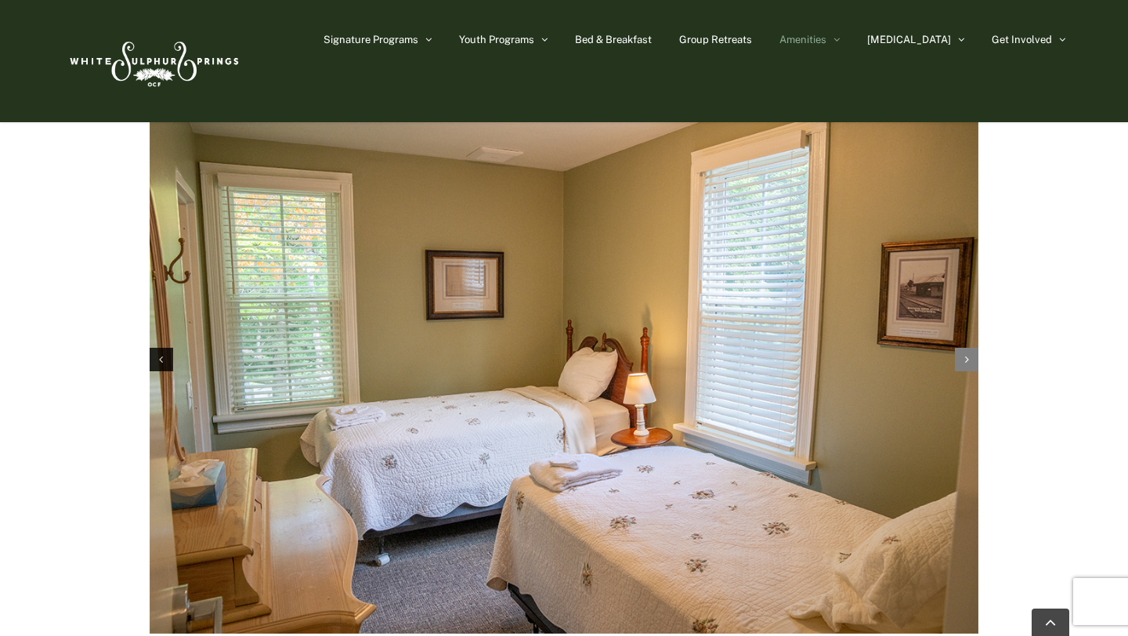
click at [967, 354] on icon "Next slide" at bounding box center [967, 359] width 4 height 11
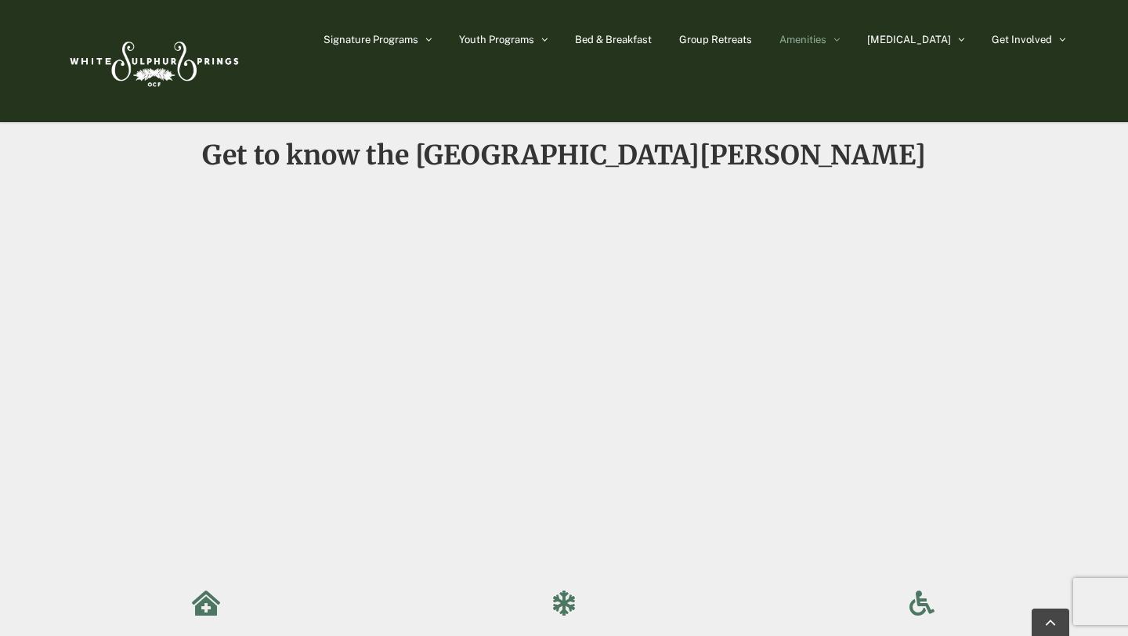
scroll to position [1100, 0]
